Goal: Find contact information: Obtain details needed to contact an individual or organization

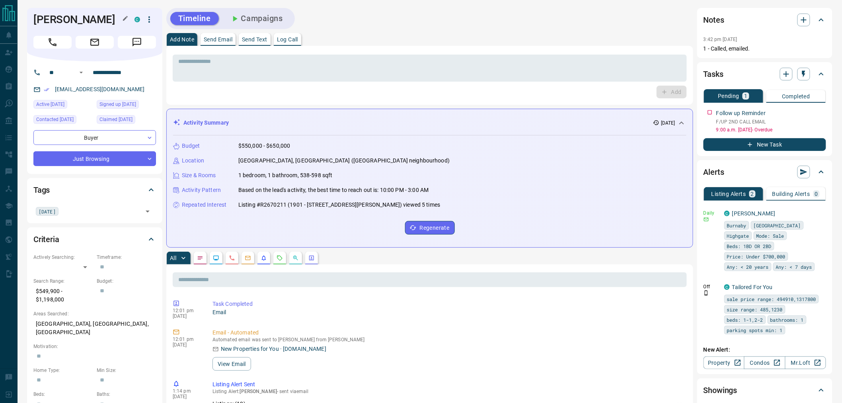
click at [70, 22] on h1 "[PERSON_NAME]" at bounding box center [77, 19] width 89 height 13
copy div "[PERSON_NAME]"
drag, startPoint x: 145, startPoint y: 79, endPoint x: 83, endPoint y: 70, distance: 62.7
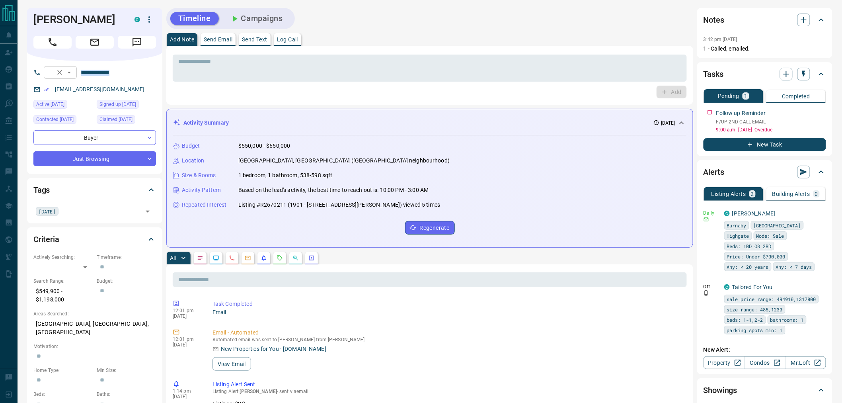
click at [83, 70] on div "**********" at bounding box center [94, 117] width 135 height 113
copy div "​"
click at [113, 92] on div "[EMAIL_ADDRESS][DOMAIN_NAME]" at bounding box center [94, 89] width 123 height 13
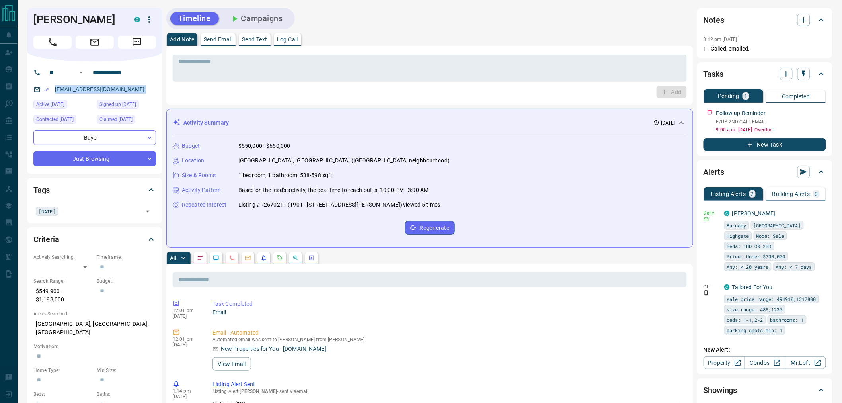
copy link "[EMAIL_ADDRESS][DOMAIN_NAME]"
click at [132, 92] on div "[EMAIL_ADDRESS][DOMAIN_NAME]" at bounding box center [94, 89] width 123 height 13
drag, startPoint x: 92, startPoint y: 90, endPoint x: 54, endPoint y: 90, distance: 37.8
click at [54, 90] on div "[EMAIL_ADDRESS][DOMAIN_NAME]" at bounding box center [94, 89] width 123 height 13
copy link "[EMAIL_ADDRESS][DOMAIN_NAME]"
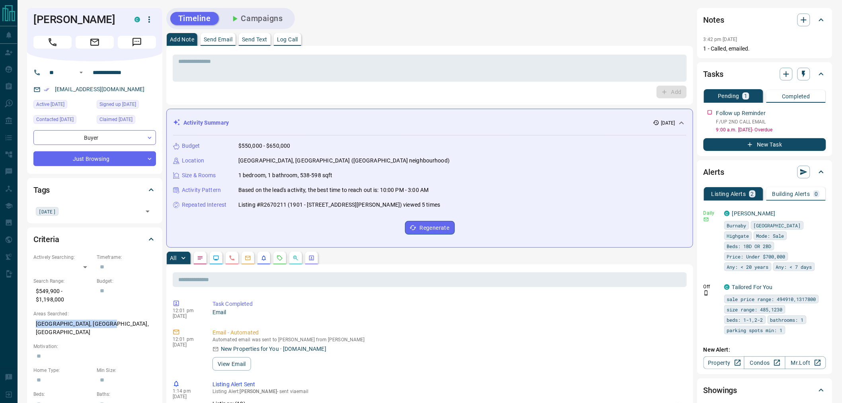
drag, startPoint x: 63, startPoint y: 324, endPoint x: 37, endPoint y: 324, distance: 26.3
click at [34, 324] on p "[GEOGRAPHIC_DATA], [GEOGRAPHIC_DATA], [GEOGRAPHIC_DATA]" at bounding box center [94, 327] width 123 height 21
copy p "[GEOGRAPHIC_DATA], [GEOGRAPHIC_DATA], [GEOGRAPHIC_DATA]"
click at [97, 324] on p "[GEOGRAPHIC_DATA], [GEOGRAPHIC_DATA], [GEOGRAPHIC_DATA]" at bounding box center [94, 327] width 123 height 21
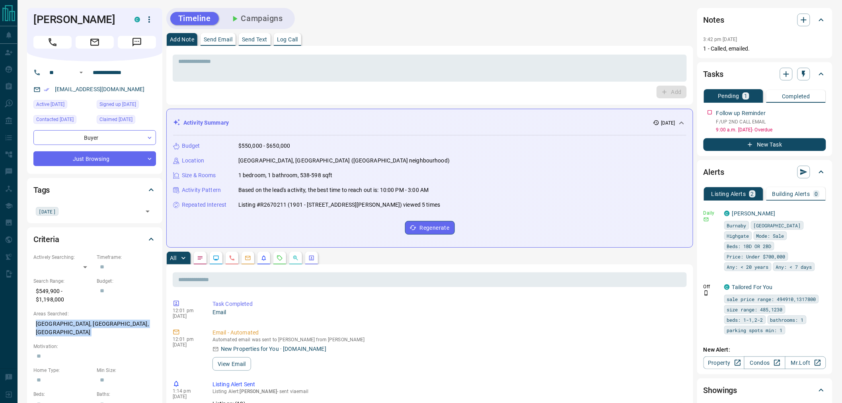
click at [97, 324] on p "[GEOGRAPHIC_DATA], [GEOGRAPHIC_DATA], [GEOGRAPHIC_DATA]" at bounding box center [94, 327] width 123 height 21
click at [57, 300] on p "$549,900 - $1,198,000" at bounding box center [62, 295] width 59 height 21
copy p "$549,900 - $1,198,000"
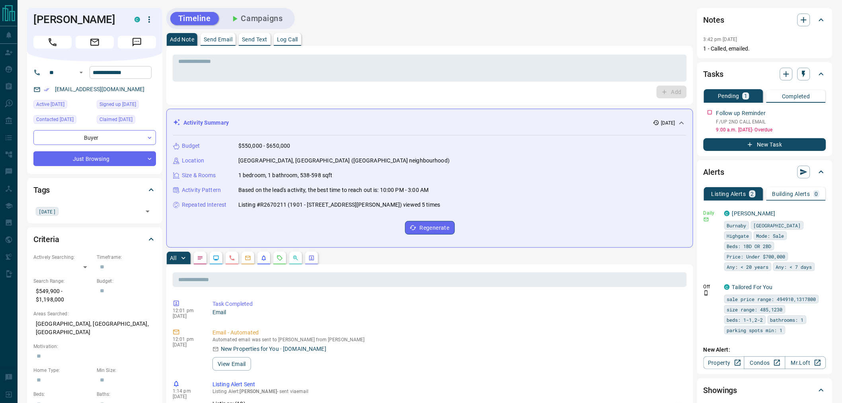
click at [118, 73] on input "**********" at bounding box center [121, 72] width 62 height 13
